Goal: Register for event/course

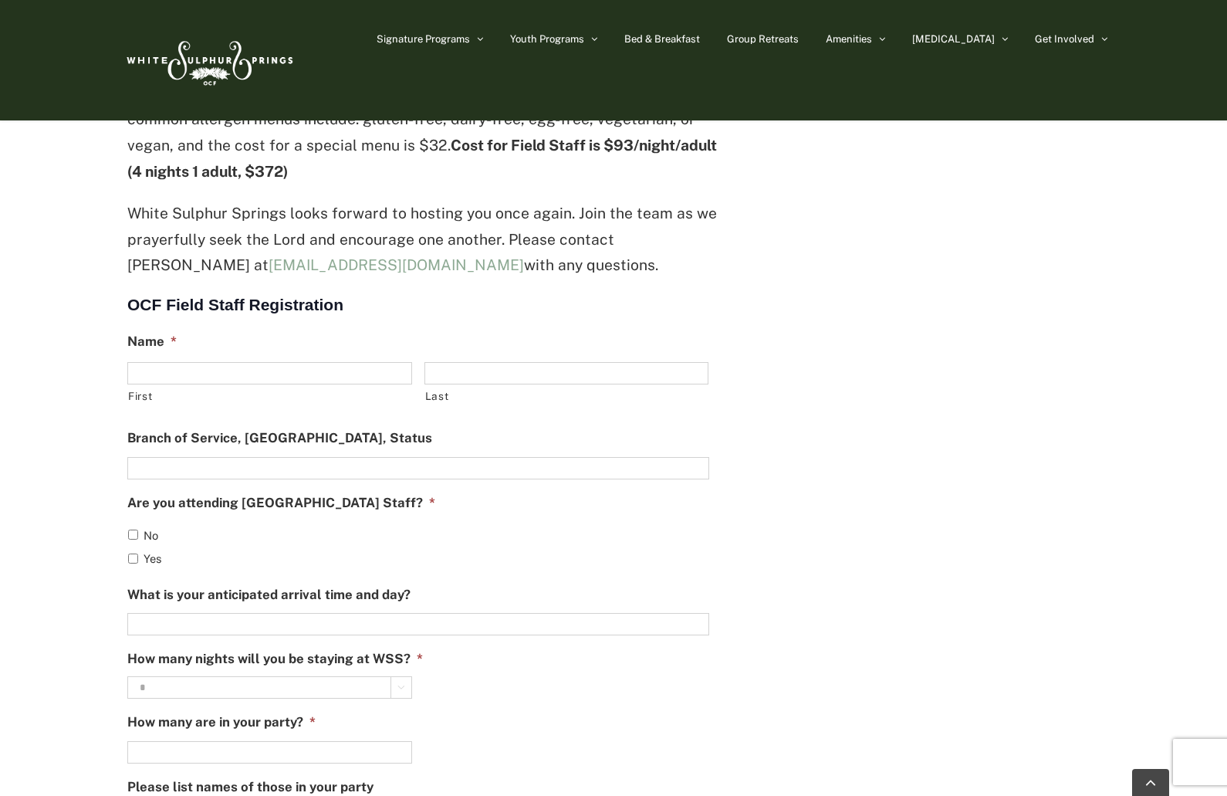
scroll to position [540, 0]
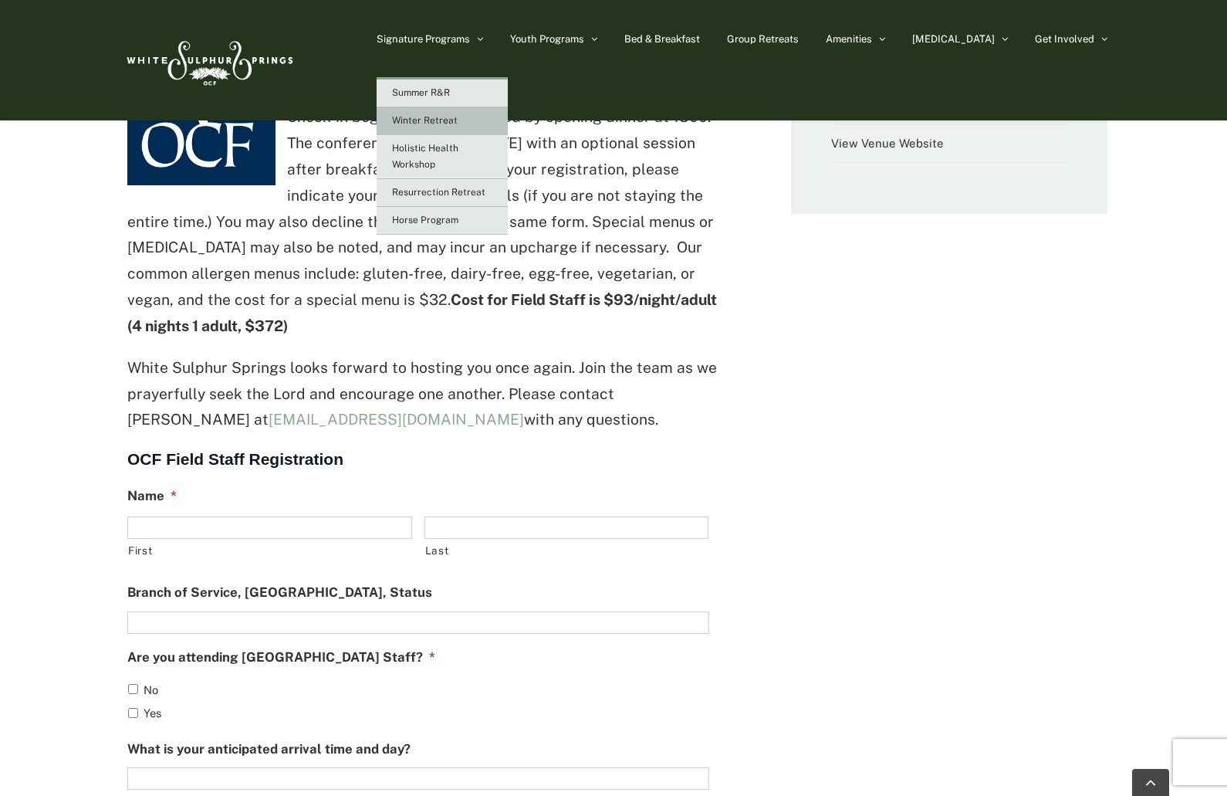
click at [458, 121] on span "Winter Retreat" at bounding box center [425, 120] width 66 height 11
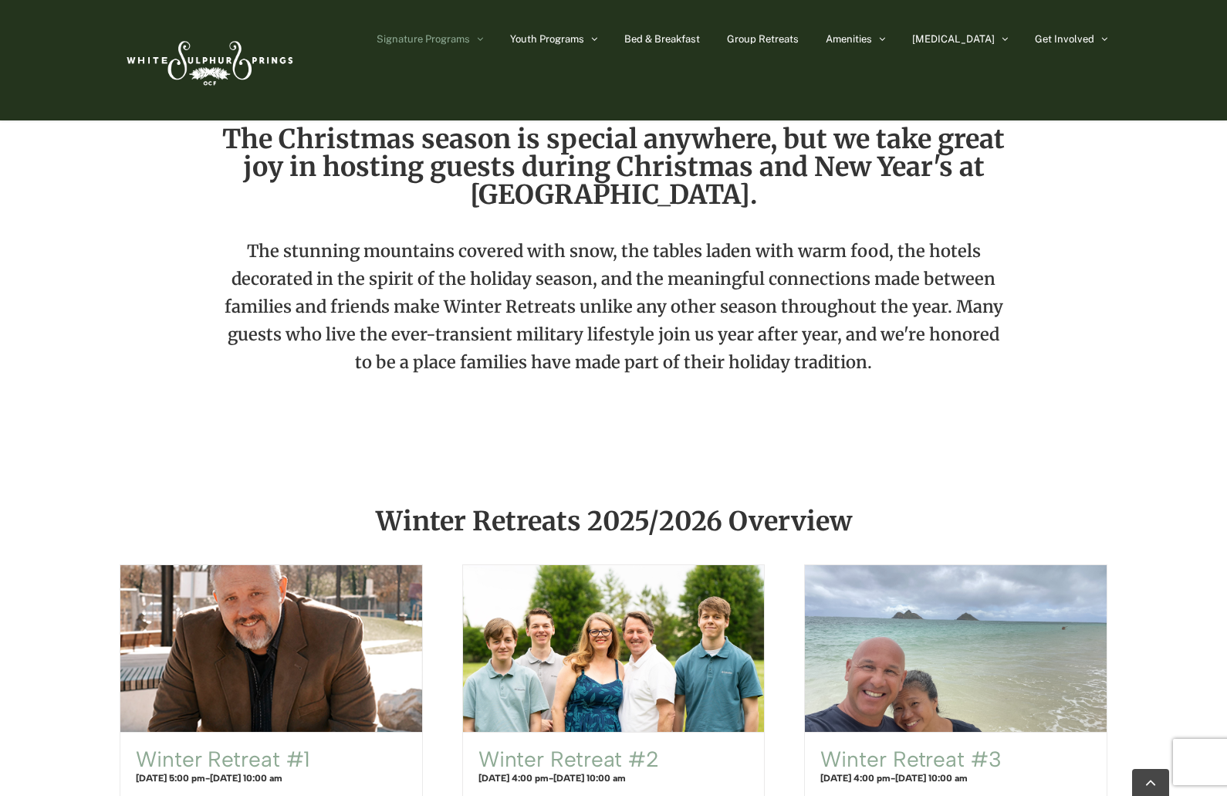
scroll to position [772, 0]
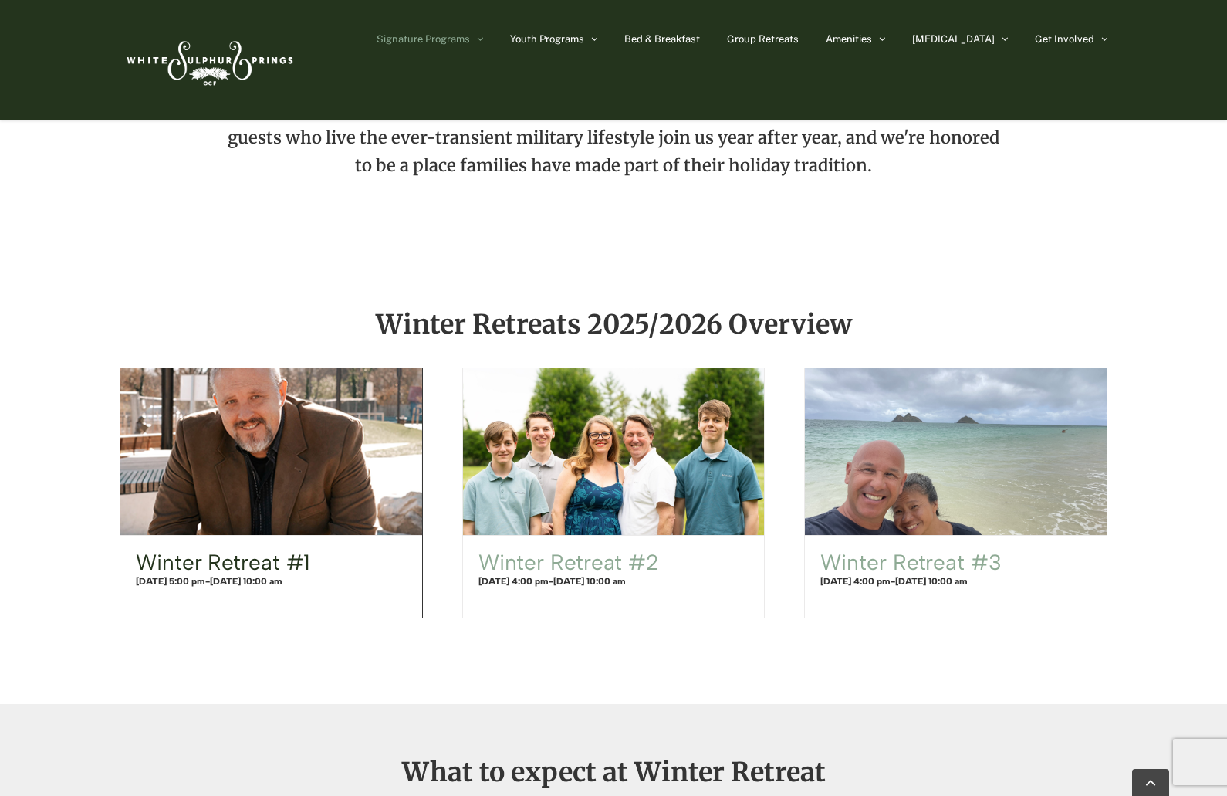
click at [249, 570] on link "Winter Retreat #1" at bounding box center [223, 562] width 174 height 26
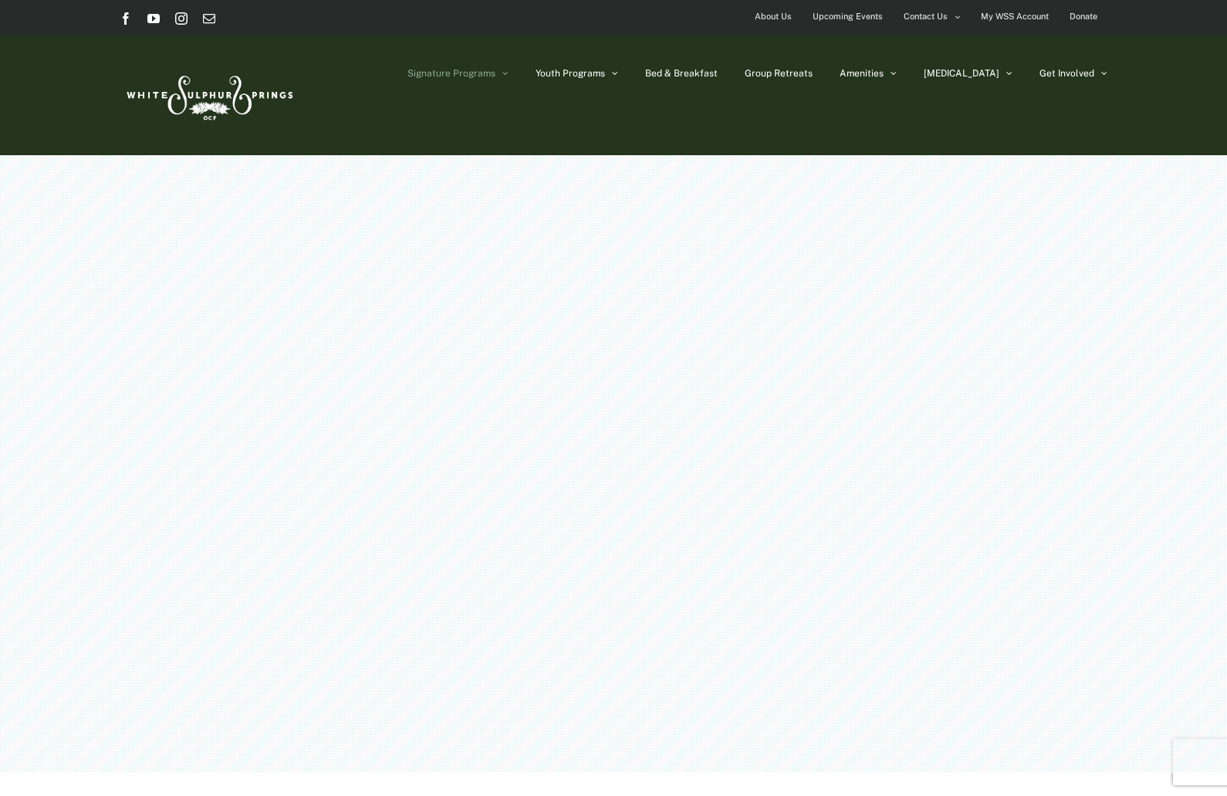
scroll to position [772, 0]
